Goal: Find specific page/section

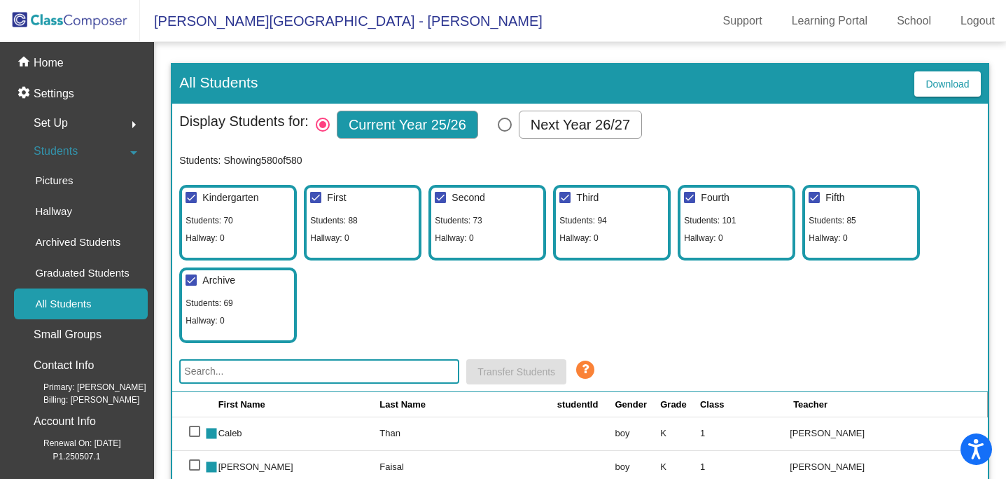
click at [119, 19] on img at bounding box center [70, 20] width 140 height 41
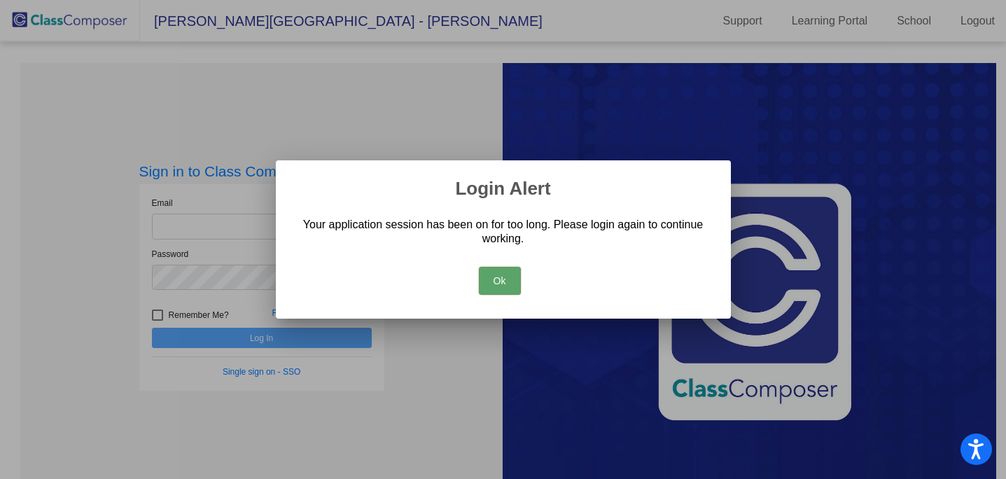
click at [506, 285] on button "Ok" at bounding box center [500, 281] width 42 height 28
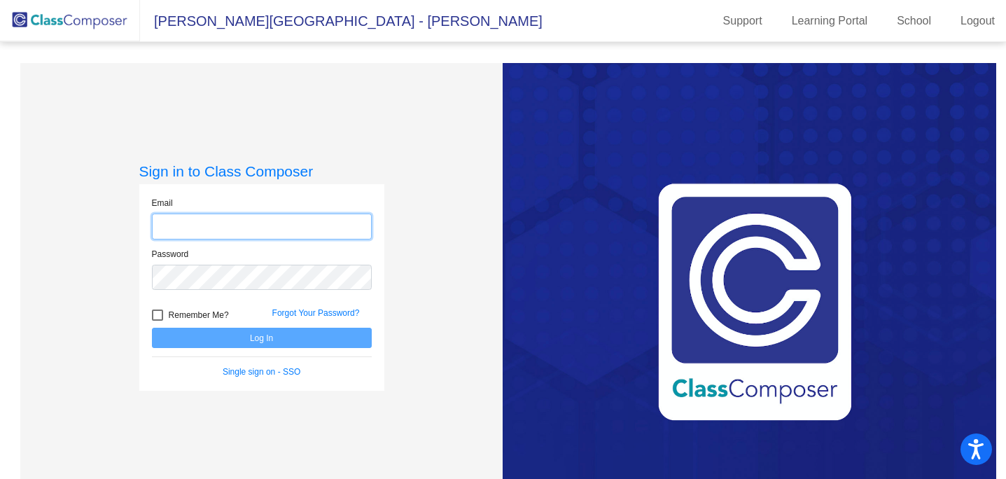
click at [274, 225] on input "email" at bounding box center [262, 227] width 220 height 26
type input "[EMAIL_ADDRESS][DOMAIN_NAME]"
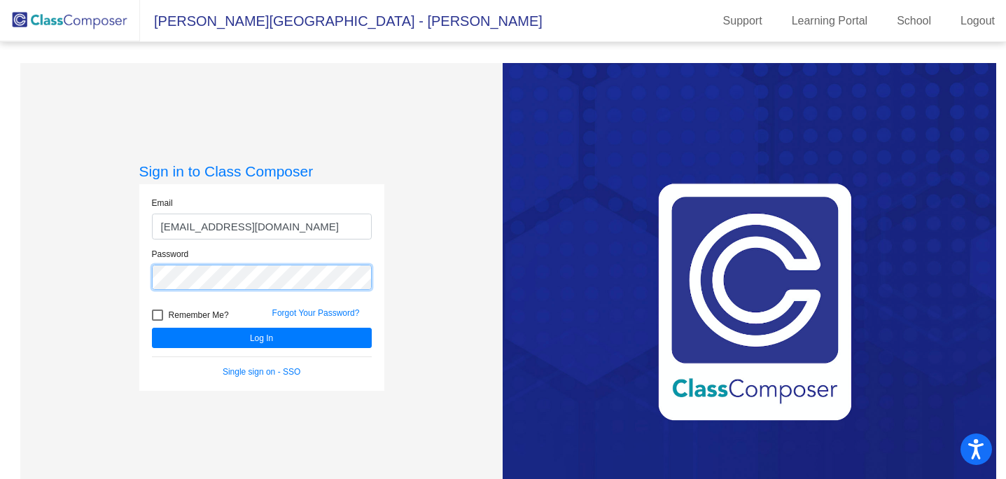
click at [152, 328] on button "Log In" at bounding box center [262, 338] width 220 height 20
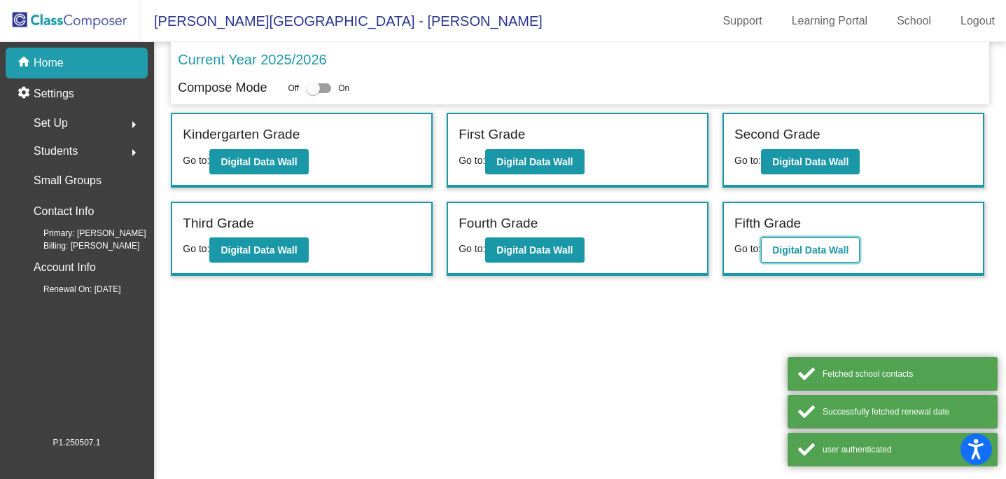
click at [810, 254] on b "Digital Data Wall" at bounding box center [810, 249] width 76 height 11
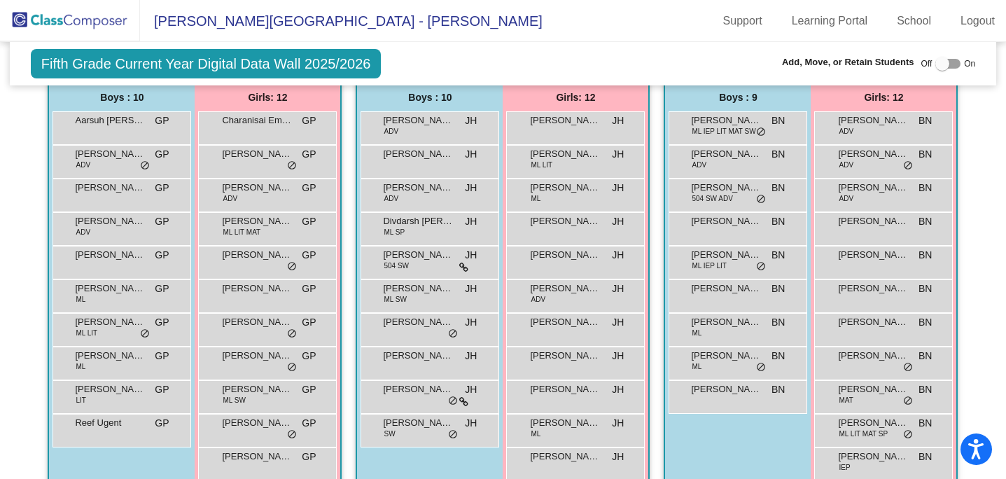
scroll to position [312, 0]
click at [78, 30] on img at bounding box center [70, 20] width 140 height 41
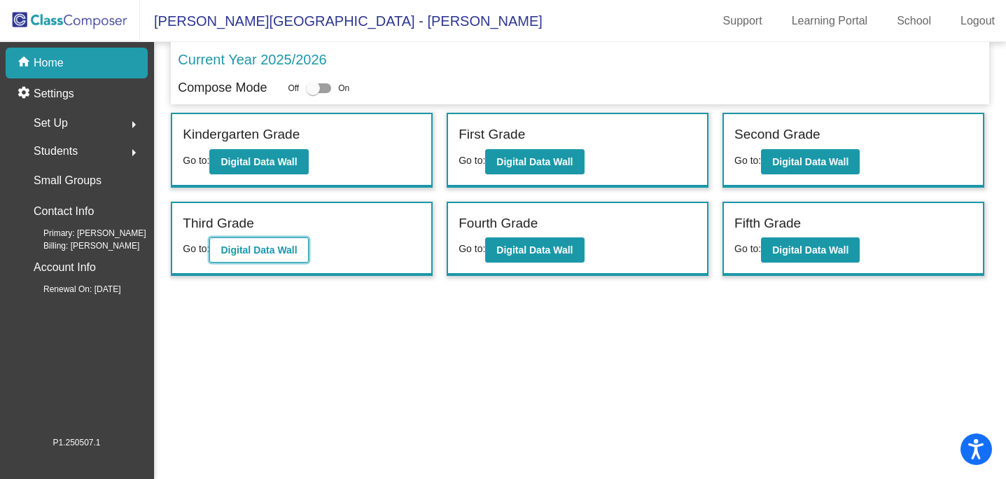
click at [228, 249] on b "Digital Data Wall" at bounding box center [259, 249] width 76 height 11
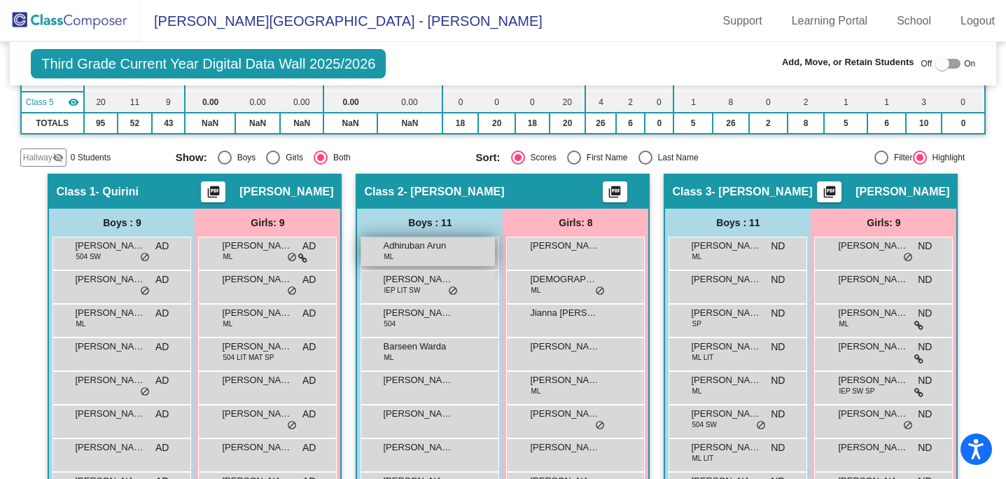
scroll to position [207, 0]
